Goal: Task Accomplishment & Management: Complete application form

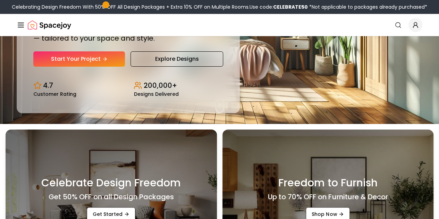
scroll to position [87, 0]
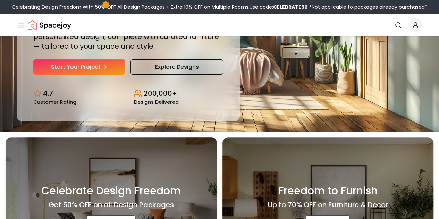
click at [83, 75] on link "Start Your Project" at bounding box center [79, 66] width 92 height 15
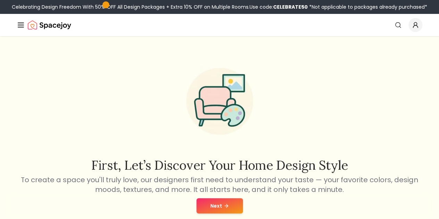
click at [217, 208] on button "Next" at bounding box center [219, 205] width 46 height 15
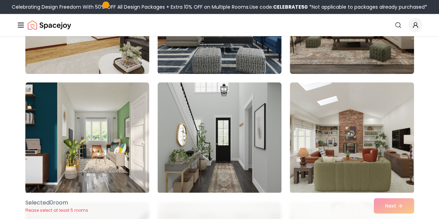
scroll to position [250, 0]
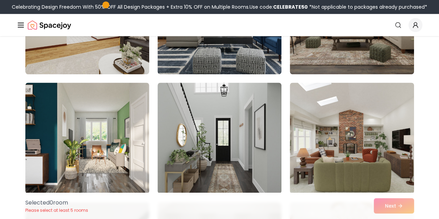
click at [220, 185] on img at bounding box center [219, 138] width 124 height 111
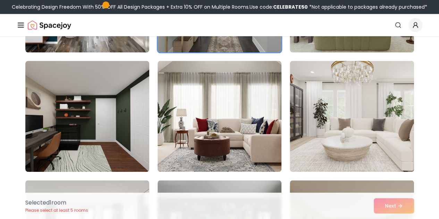
scroll to position [392, 0]
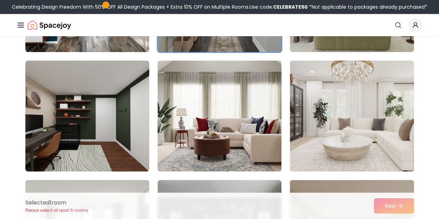
click at [356, 119] on img at bounding box center [351, 115] width 124 height 111
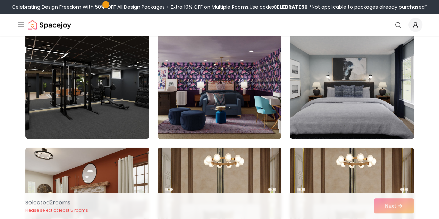
scroll to position [782, 0]
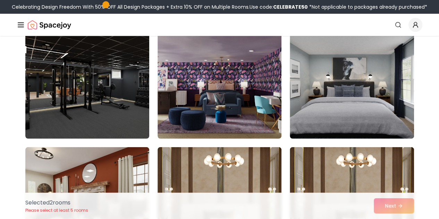
click at [130, 119] on img at bounding box center [87, 83] width 124 height 111
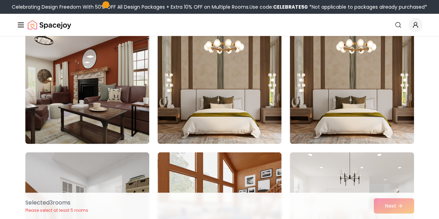
scroll to position [890, 0]
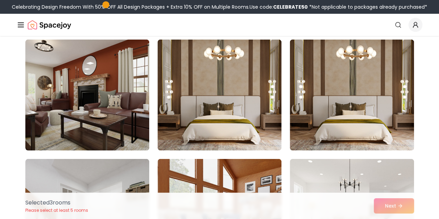
click at [177, 133] on img at bounding box center [219, 95] width 124 height 111
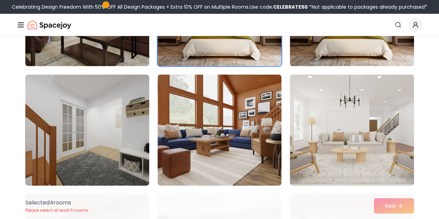
scroll to position [975, 0]
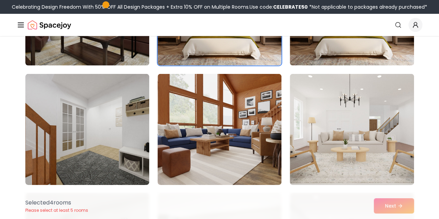
click at [354, 95] on img at bounding box center [351, 129] width 124 height 111
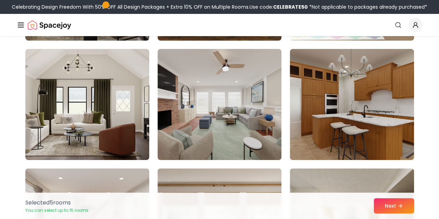
scroll to position [1359, 0]
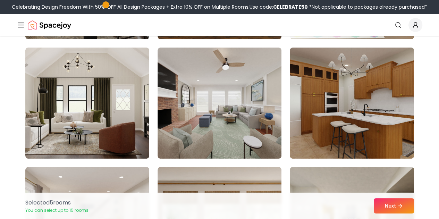
click at [212, 111] on img at bounding box center [219, 102] width 124 height 111
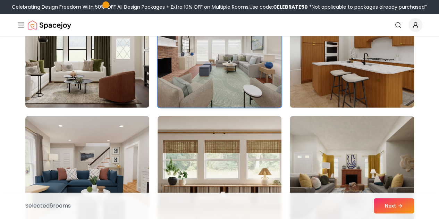
scroll to position [1410, 0]
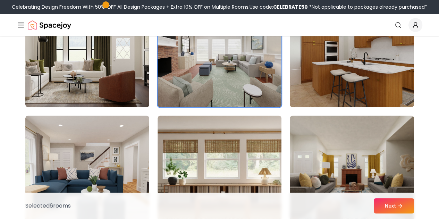
click at [227, 88] on img at bounding box center [219, 51] width 124 height 111
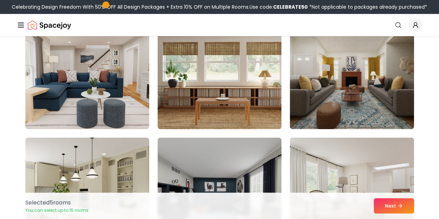
scroll to position [1508, 0]
click at [234, 93] on img at bounding box center [219, 73] width 124 height 111
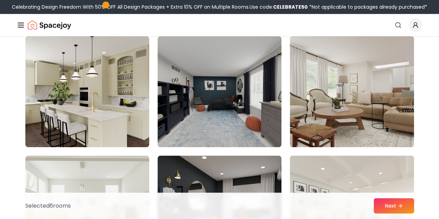
scroll to position [1612, 0]
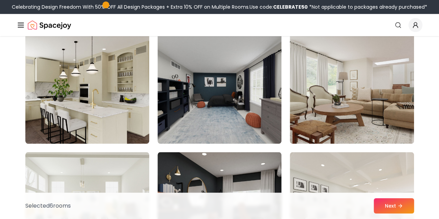
click at [129, 109] on img at bounding box center [87, 88] width 124 height 111
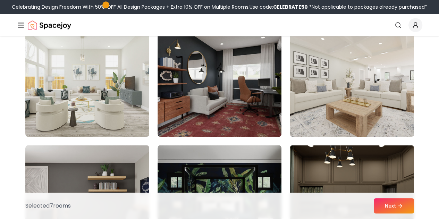
scroll to position [1739, 0]
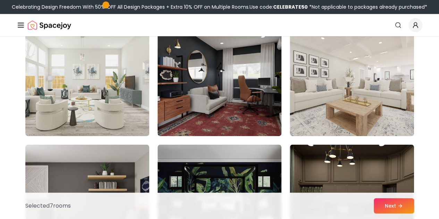
click at [313, 88] on img at bounding box center [351, 80] width 124 height 111
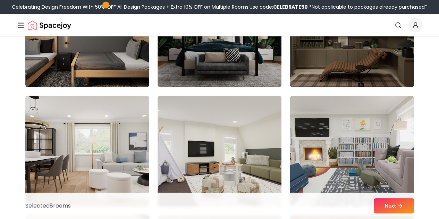
scroll to position [1908, 0]
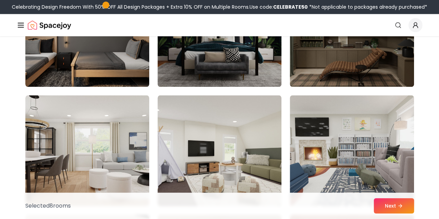
click at [307, 118] on img at bounding box center [351, 150] width 124 height 111
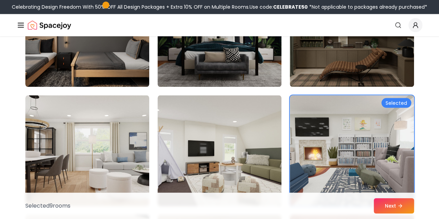
click at [307, 118] on img at bounding box center [351, 150] width 124 height 111
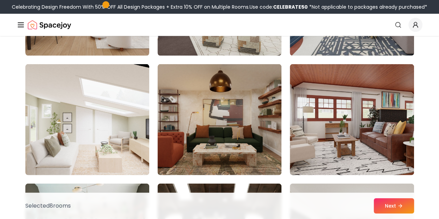
scroll to position [2058, 0]
click at [134, 97] on img at bounding box center [87, 119] width 124 height 111
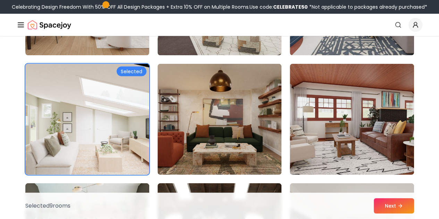
click at [387, 203] on button "Next" at bounding box center [393, 205] width 40 height 15
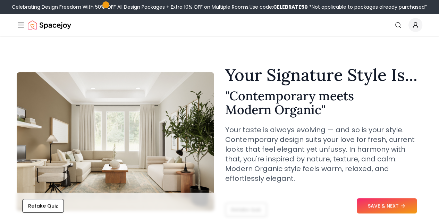
click at [387, 203] on button "SAVE & NEXT" at bounding box center [386, 205] width 60 height 15
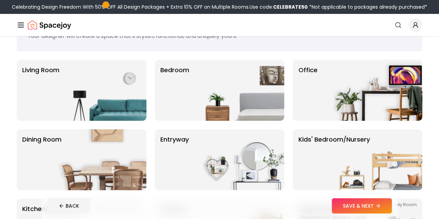
scroll to position [36, 0]
click at [209, 104] on img at bounding box center [239, 90] width 89 height 61
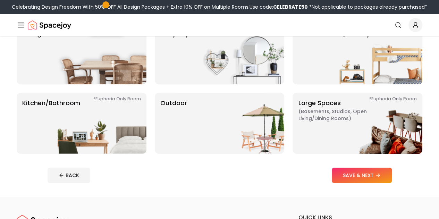
scroll to position [142, 0]
click at [383, 177] on button "SAVE & NEXT" at bounding box center [361, 174] width 60 height 15
